Goal: Find specific page/section: Find specific page/section

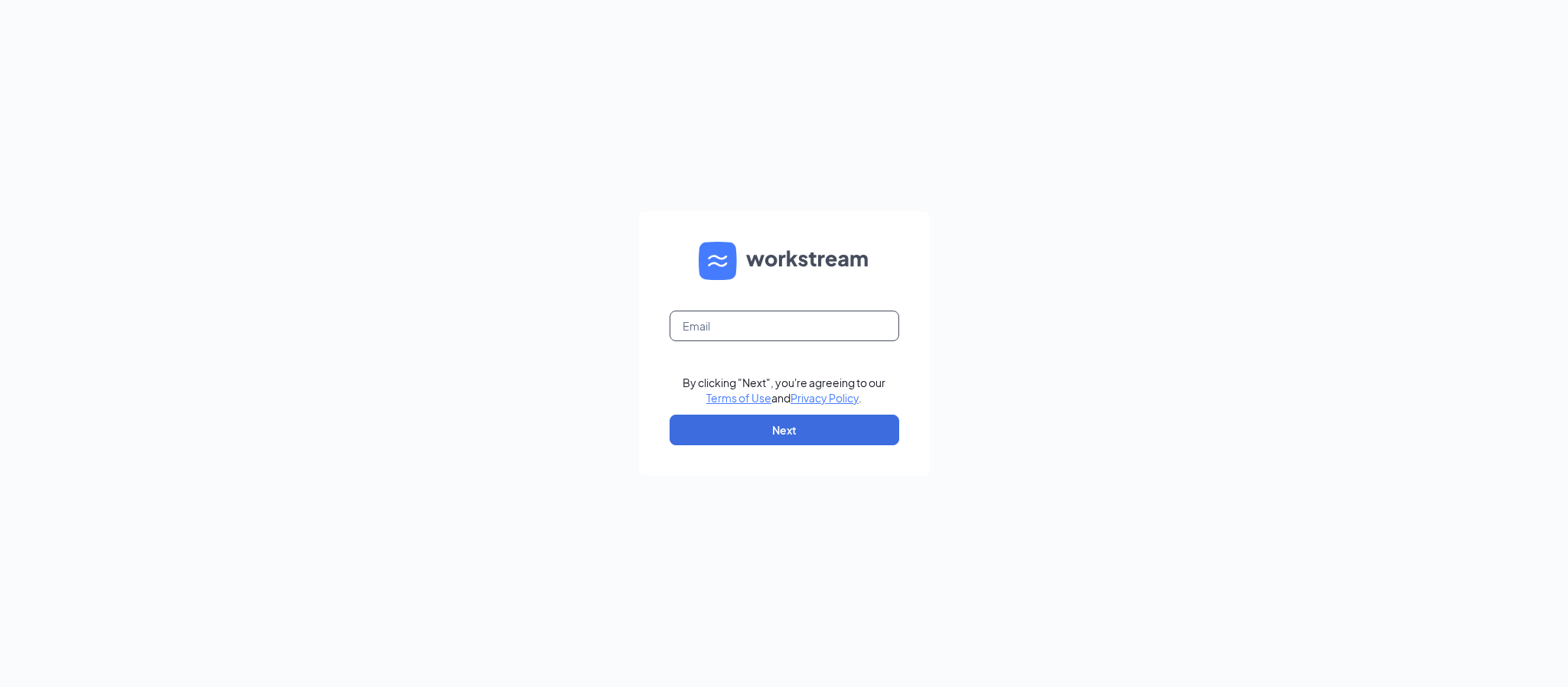
click at [724, 324] on input "text" at bounding box center [784, 326] width 229 height 31
type input "[PERSON_NAME][EMAIL_ADDRESS][DOMAIN_NAME]"
click at [775, 423] on button "Next" at bounding box center [784, 430] width 229 height 31
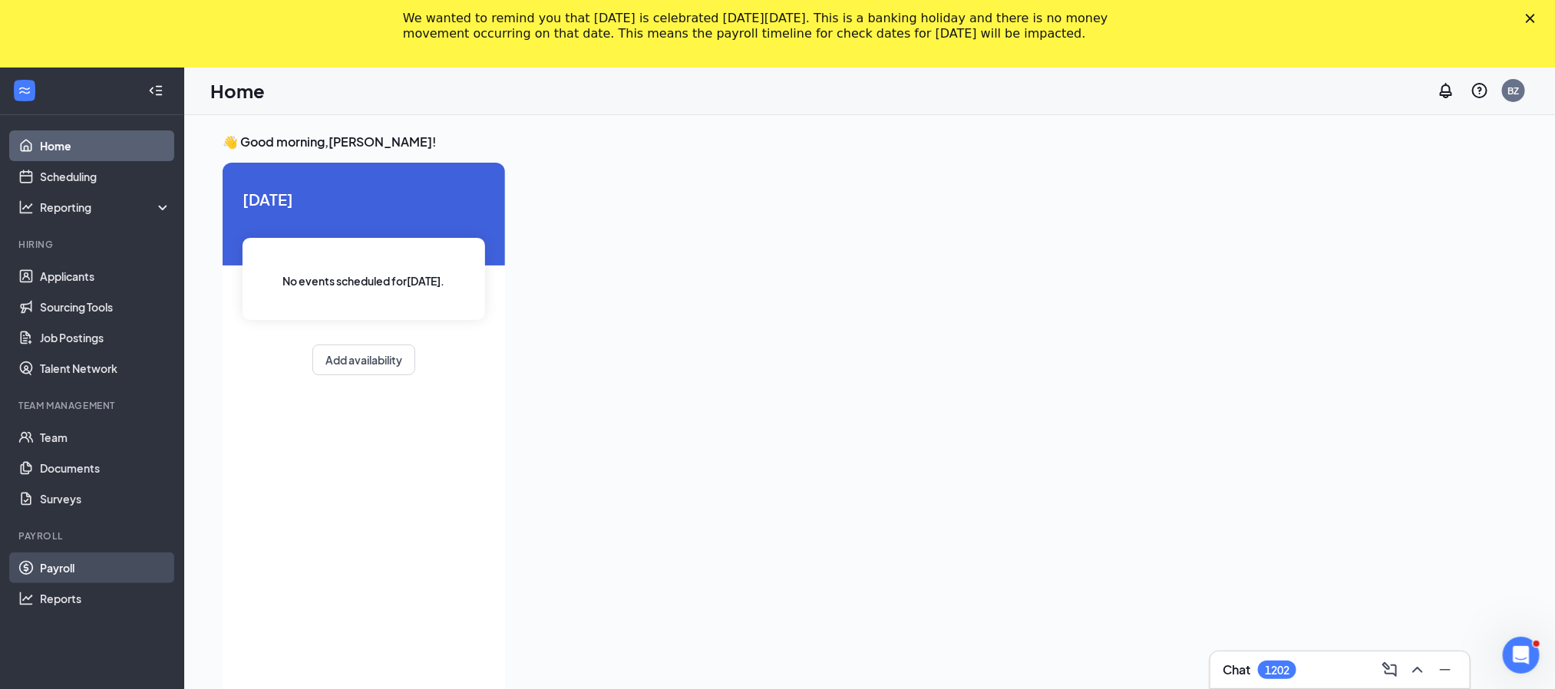
click at [95, 566] on link "Payroll" at bounding box center [105, 568] width 131 height 31
